Goal: Transaction & Acquisition: Download file/media

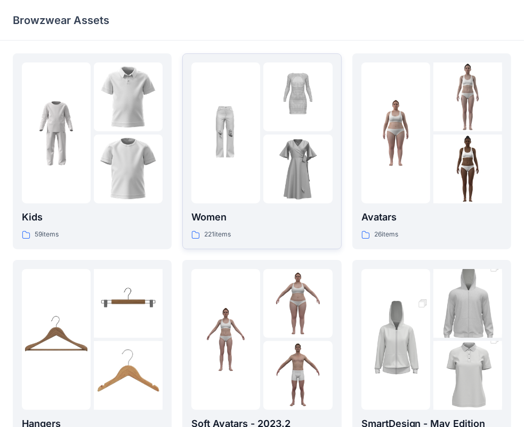
click at [314, 113] on img at bounding box center [297, 96] width 69 height 69
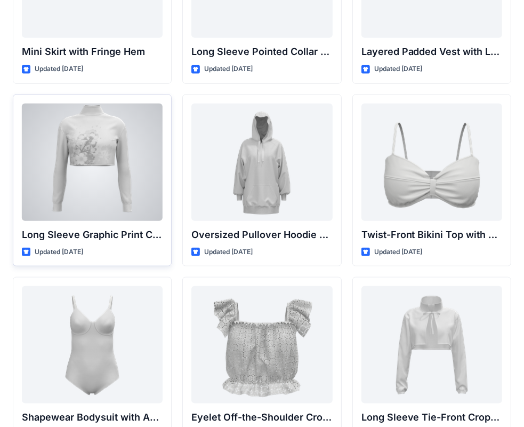
scroll to position [3229, 0]
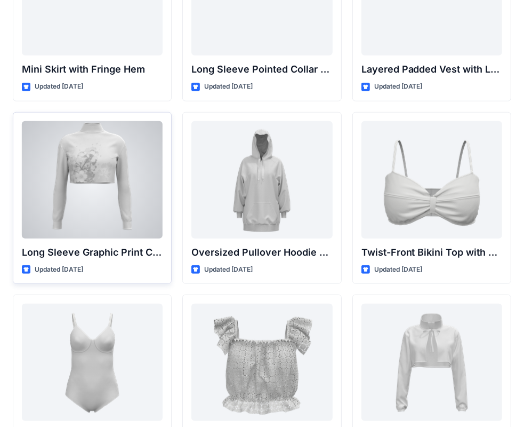
click at [94, 195] on div at bounding box center [92, 179] width 141 height 117
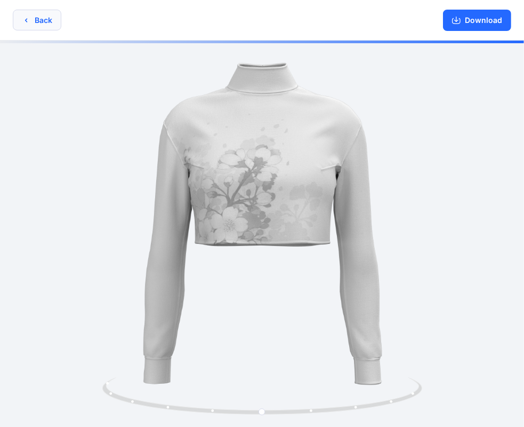
click at [45, 23] on button "Back" at bounding box center [37, 20] width 49 height 21
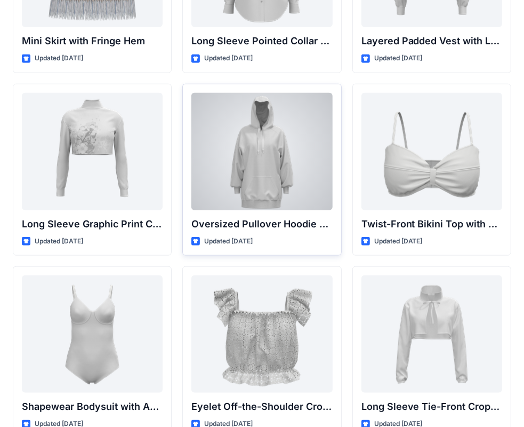
scroll to position [3321, 0]
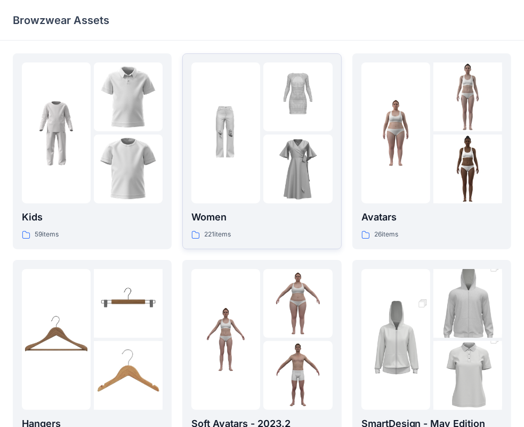
click at [247, 193] on div at bounding box center [225, 132] width 69 height 141
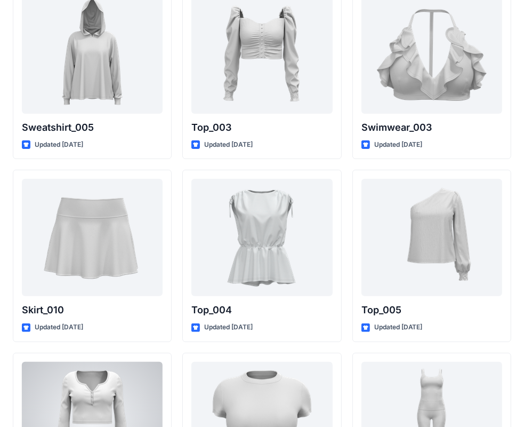
scroll to position [5360, 0]
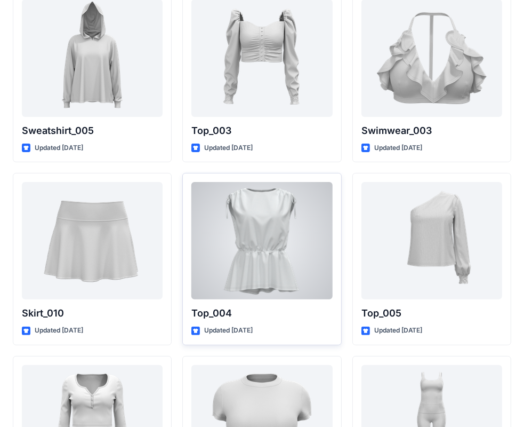
click at [291, 236] on div at bounding box center [261, 240] width 141 height 117
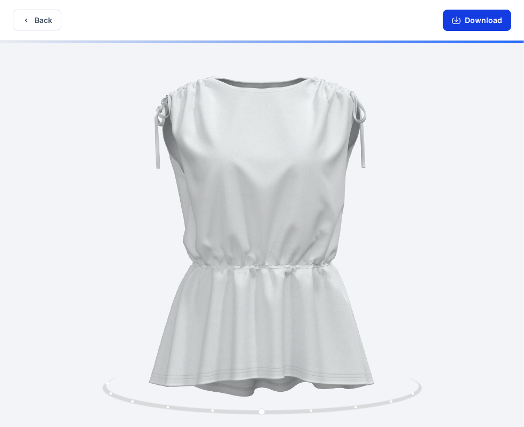
click at [478, 17] on button "Download" at bounding box center [477, 20] width 68 height 21
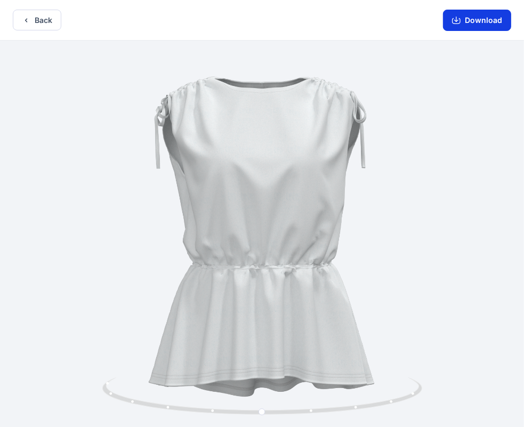
click at [478, 23] on button "Download" at bounding box center [477, 20] width 68 height 21
click at [474, 18] on button "Download" at bounding box center [477, 20] width 68 height 21
click at [472, 18] on button "Download" at bounding box center [477, 20] width 68 height 21
click at [469, 19] on button "Download" at bounding box center [477, 20] width 68 height 21
click at [462, 23] on button "Download" at bounding box center [477, 20] width 68 height 21
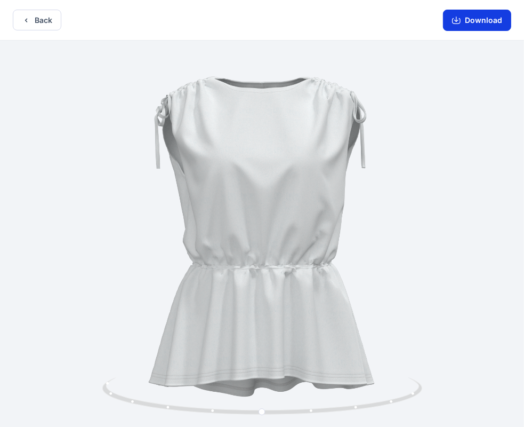
click at [471, 21] on button "Download" at bounding box center [477, 20] width 68 height 21
click at [476, 15] on button "Download" at bounding box center [477, 20] width 68 height 21
click at [464, 20] on button "Download" at bounding box center [477, 20] width 68 height 21
click at [480, 20] on button "Download" at bounding box center [477, 20] width 68 height 21
click at [462, 20] on button "Download" at bounding box center [477, 20] width 68 height 21
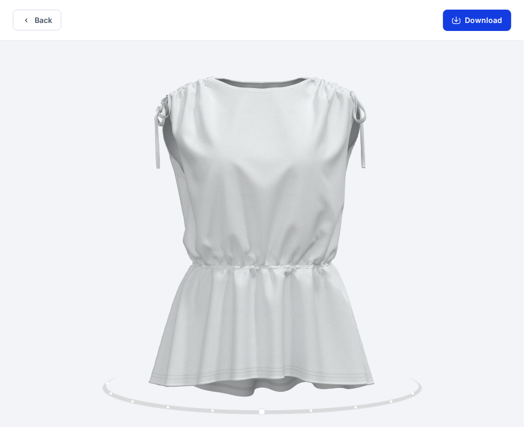
click at [462, 19] on button "Download" at bounding box center [477, 20] width 68 height 21
click at [489, 18] on button "Download" at bounding box center [477, 20] width 68 height 21
click at [462, 19] on button "Download" at bounding box center [477, 20] width 68 height 21
click at [463, 18] on button "Download" at bounding box center [477, 20] width 68 height 21
